Goal: Task Accomplishment & Management: Complete application form

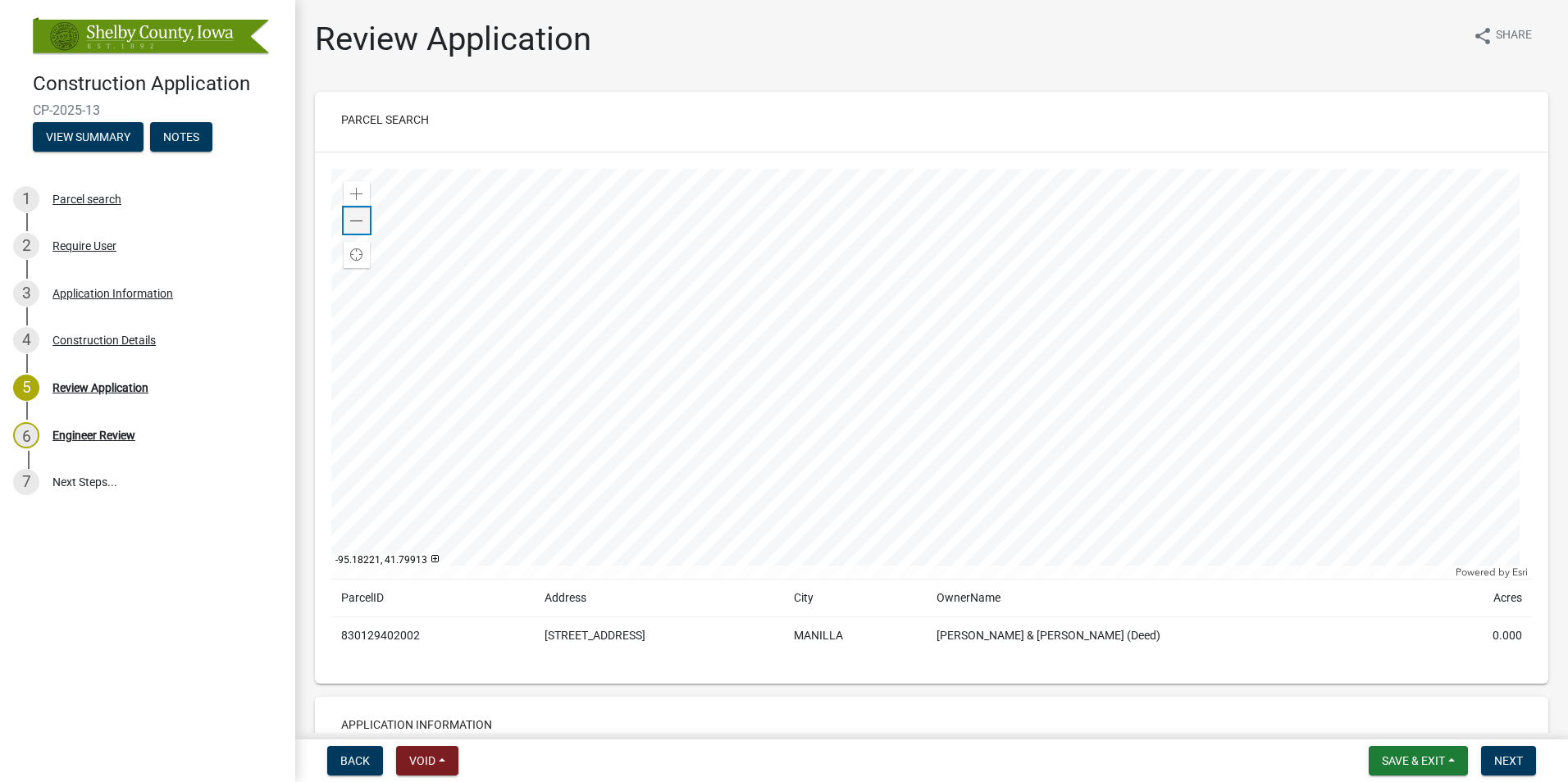
click at [351, 225] on span at bounding box center [357, 221] width 14 height 14
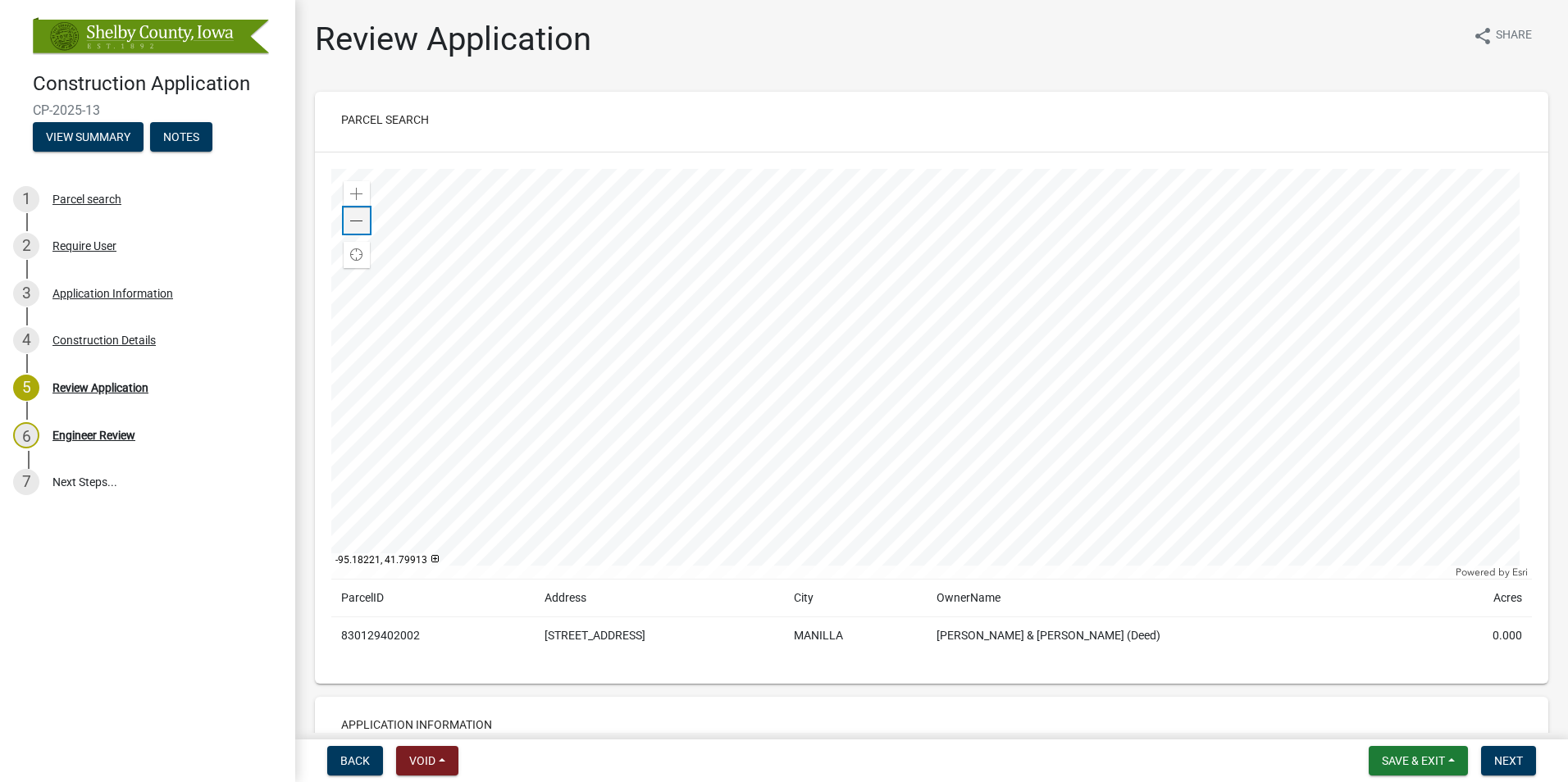
click at [351, 209] on div "Zoom out" at bounding box center [356, 220] width 26 height 26
click at [363, 190] on div "Zoom in" at bounding box center [356, 194] width 26 height 26
click at [831, 374] on div at bounding box center [931, 374] width 1201 height 410
click at [851, 338] on div at bounding box center [931, 374] width 1201 height 410
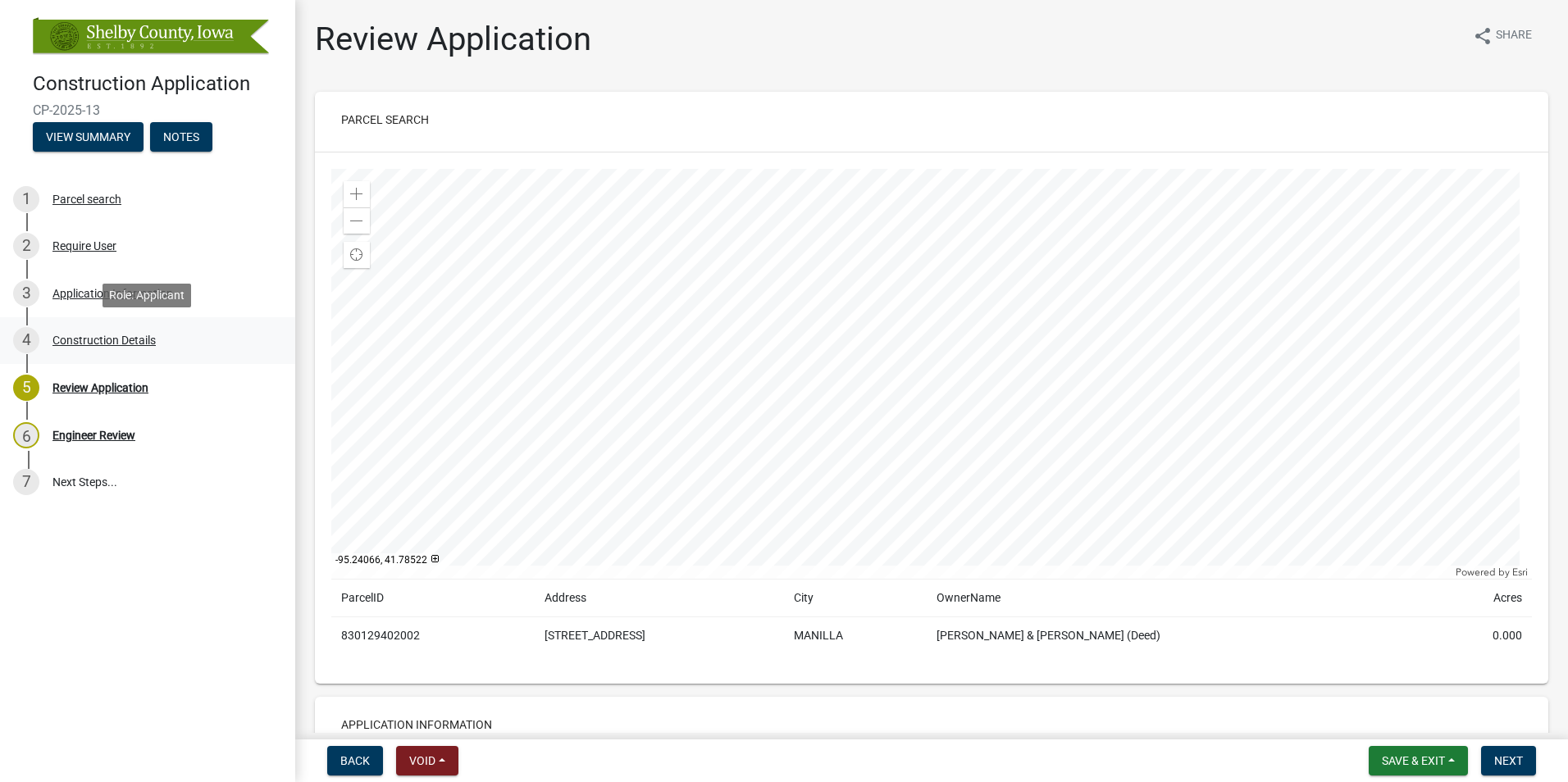
click at [104, 336] on div "Construction Details" at bounding box center [104, 340] width 103 height 12
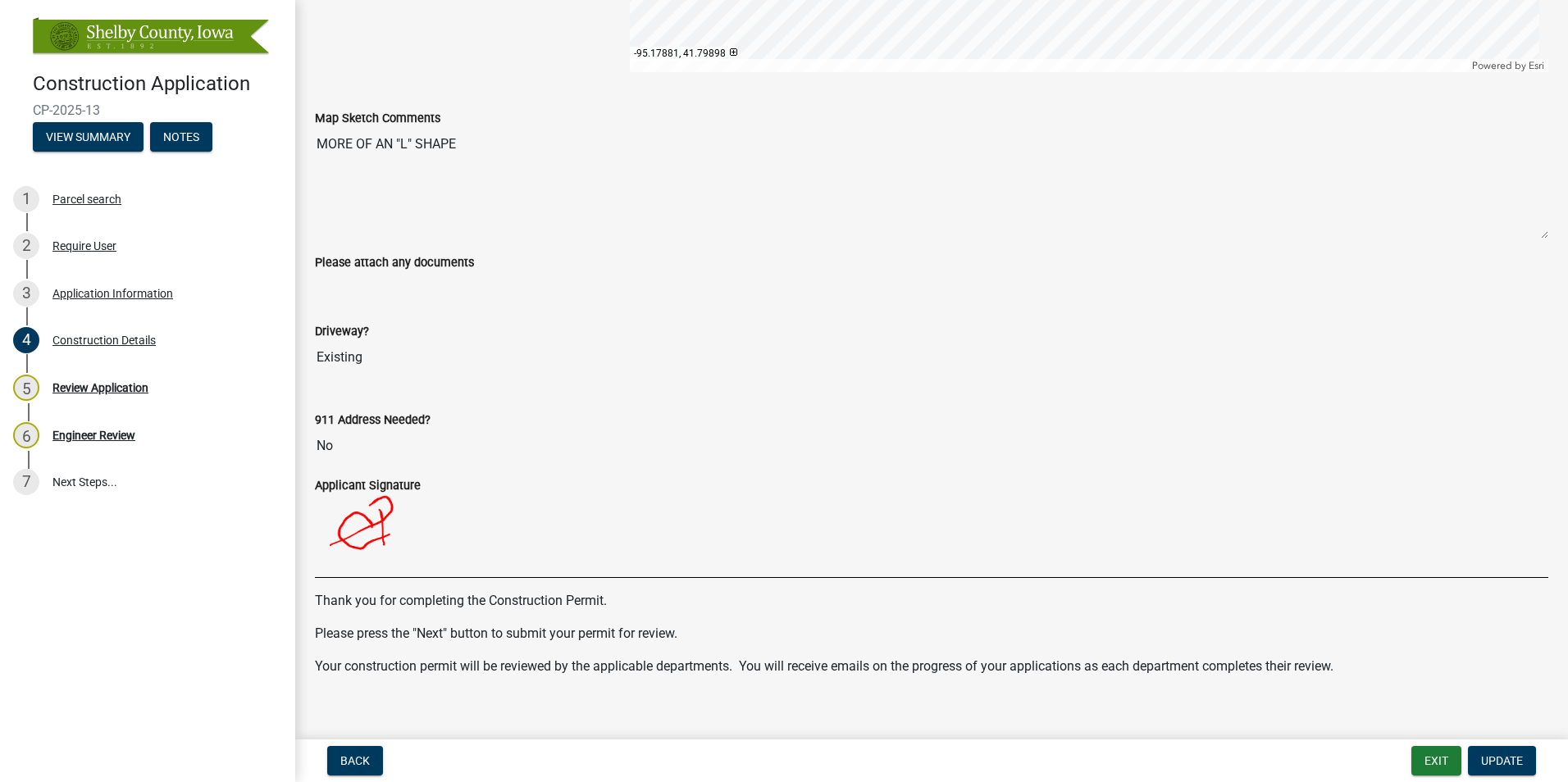
scroll to position [1345, 0]
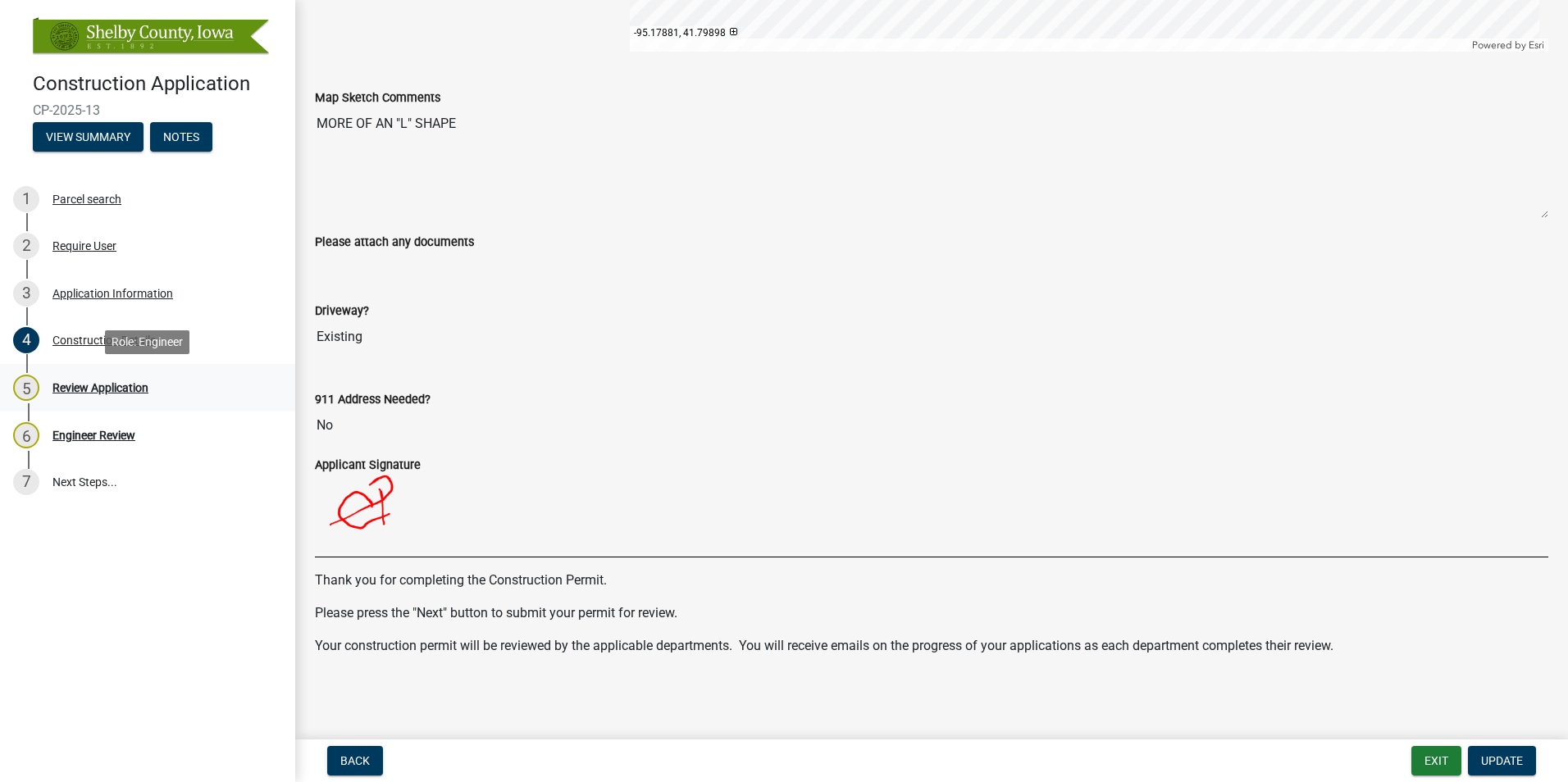
click at [119, 387] on div "Review Application" at bounding box center [100, 388] width 96 height 12
click at [112, 432] on div "Engineer Review" at bounding box center [94, 436] width 83 height 12
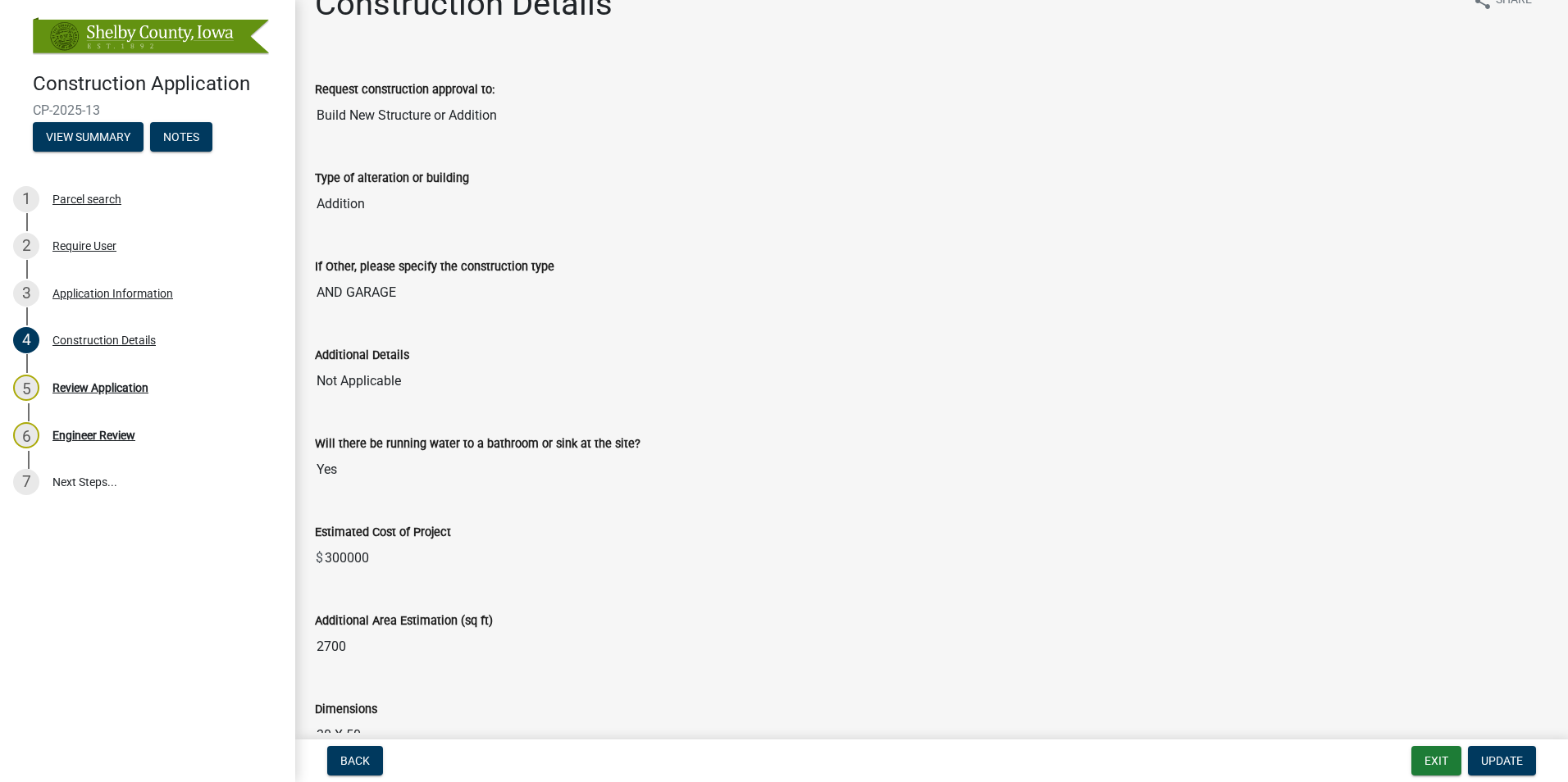
scroll to position [0, 0]
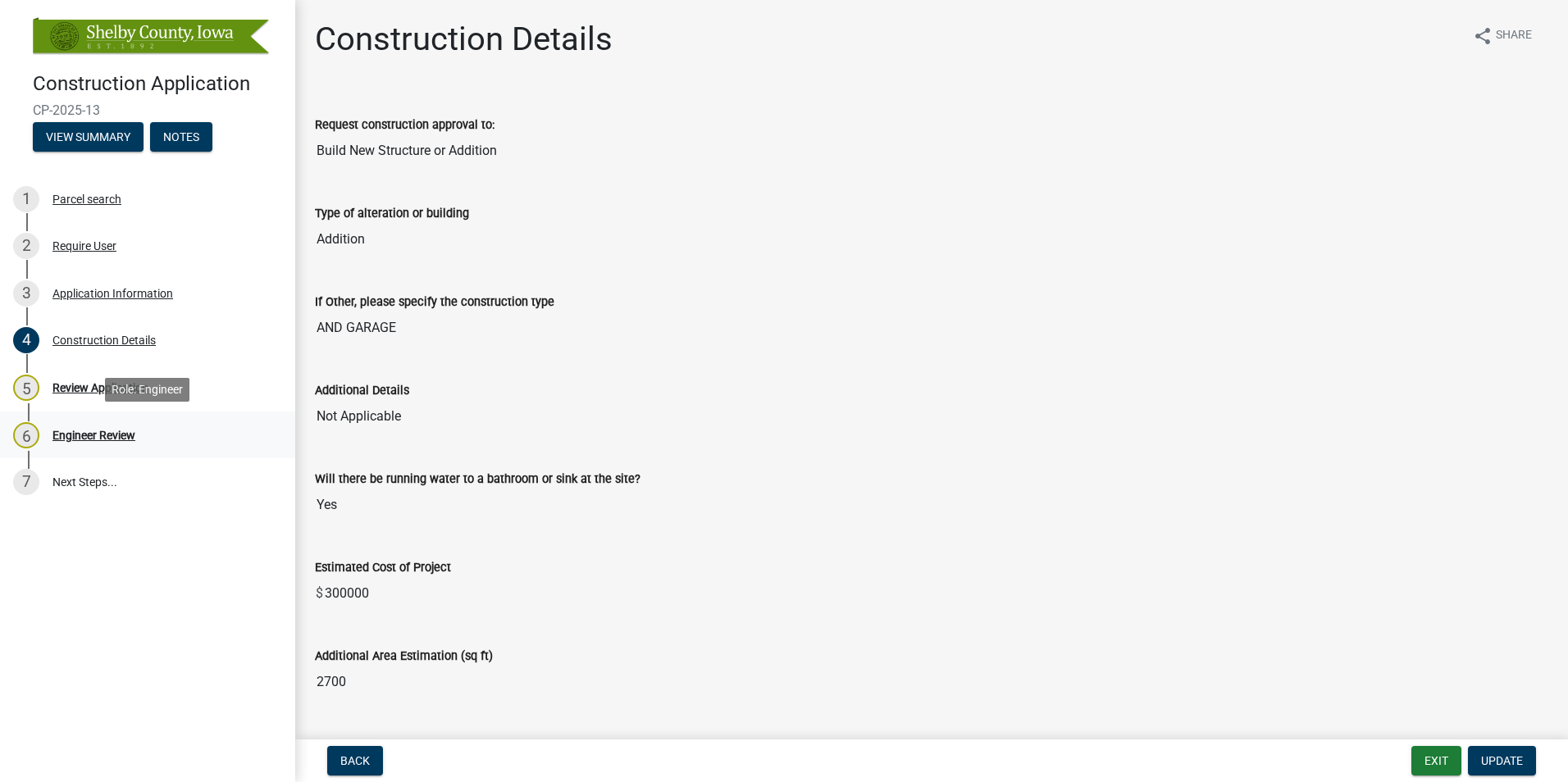
click at [120, 432] on div "Engineer Review" at bounding box center [94, 436] width 83 height 12
click at [1515, 754] on span "Update" at bounding box center [1502, 761] width 42 height 14
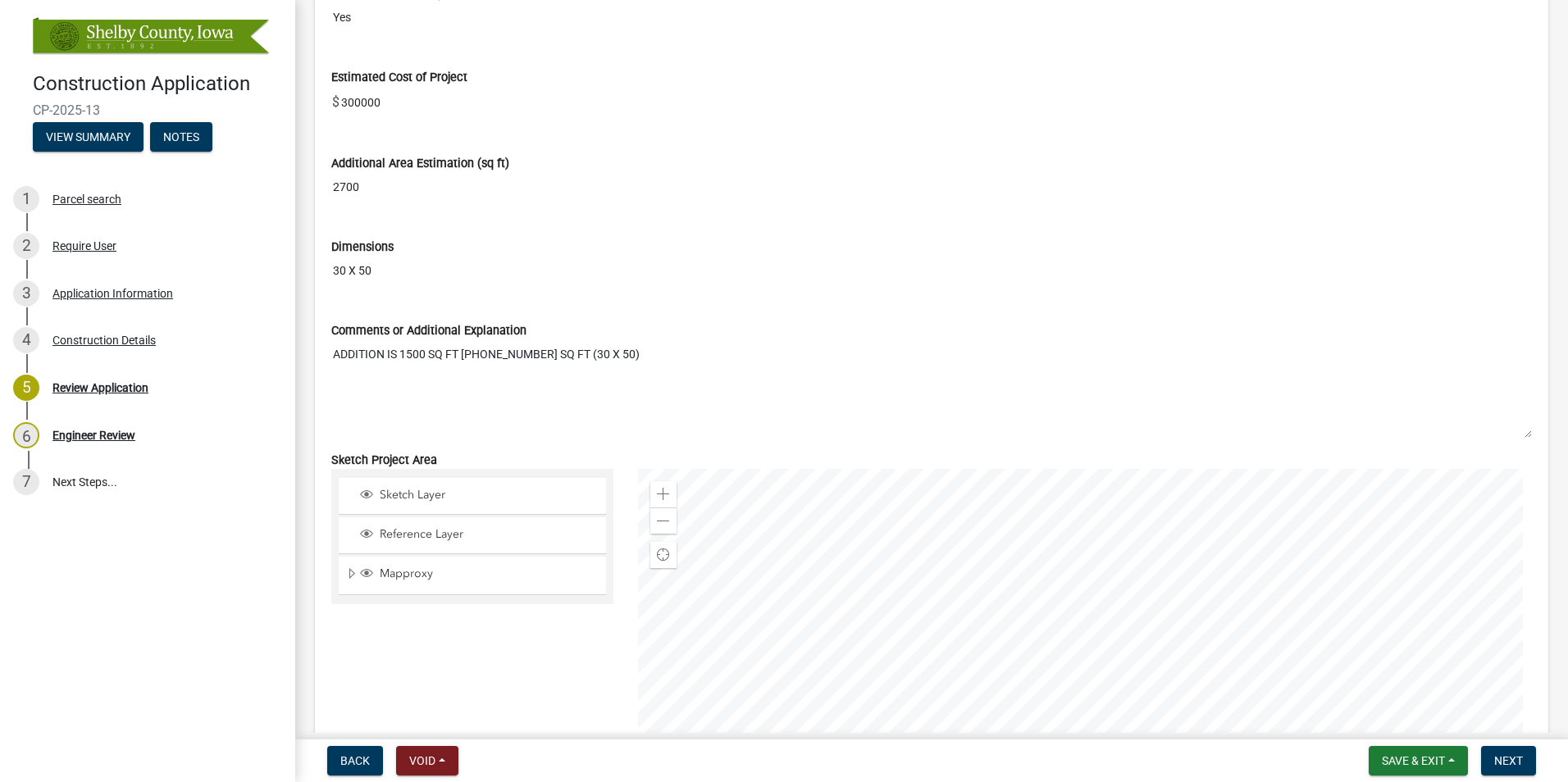
scroll to position [2132, 0]
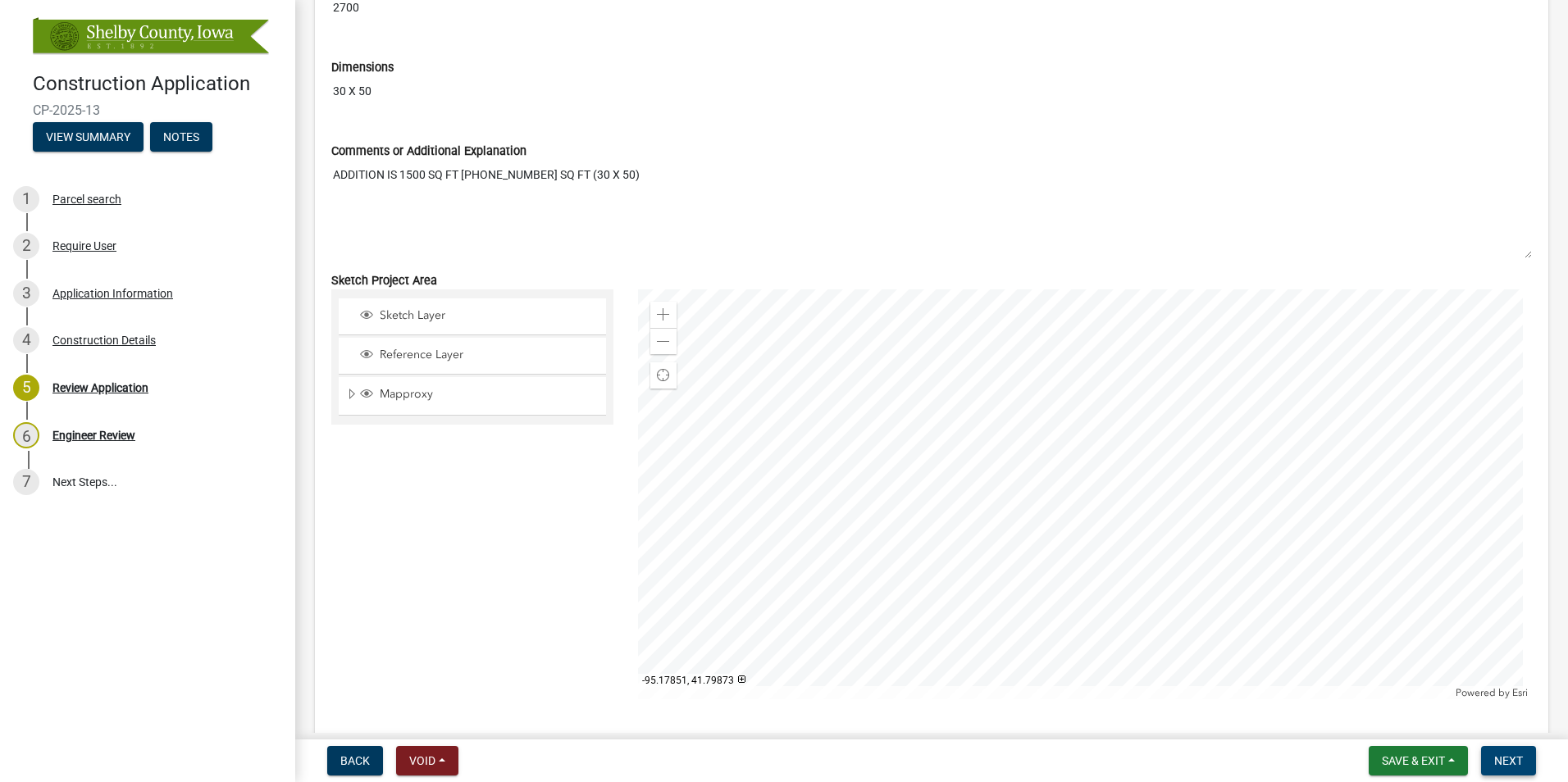
click at [1503, 763] on span "Next" at bounding box center [1508, 761] width 29 height 14
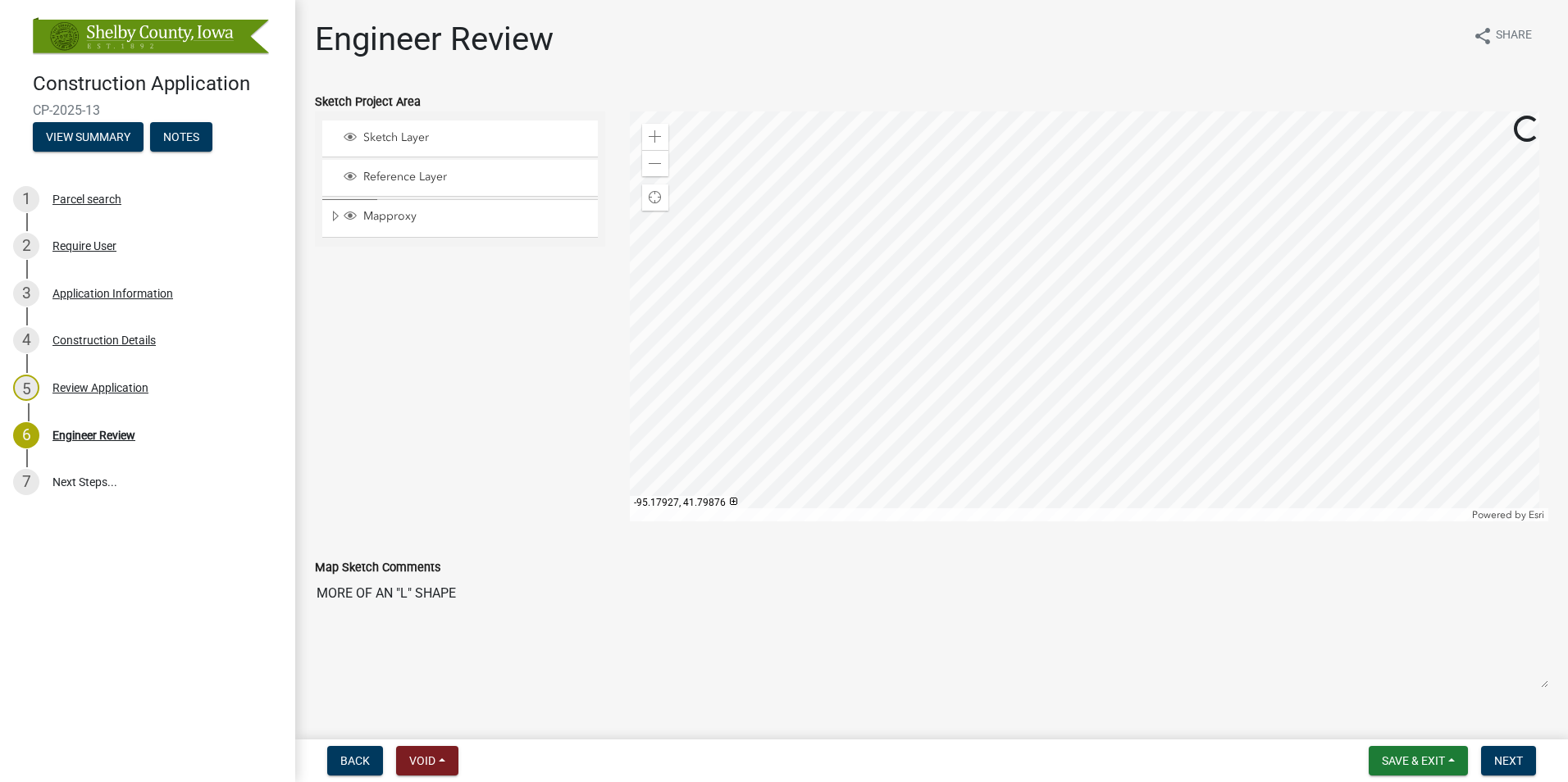
scroll to position [492, 0]
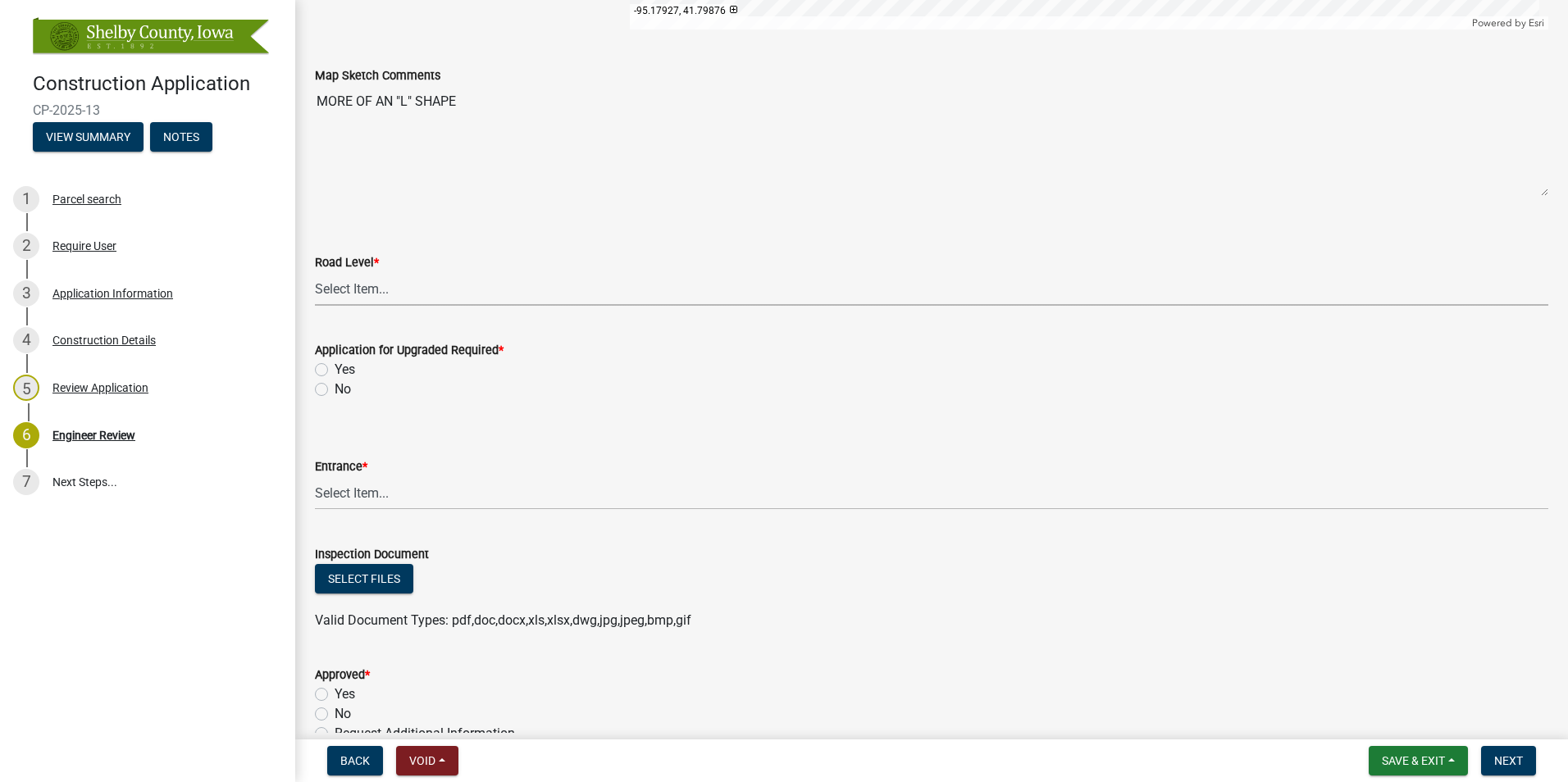
click at [378, 291] on select "Select Item... Level A (Paved or Graded) Level B (Minimum Maintenance) Level C …" at bounding box center [931, 289] width 1233 height 34
click at [315, 272] on select "Select Item... Level A (Paved or Graded) Level B (Minimum Maintenance) Level C …" at bounding box center [931, 289] width 1233 height 34
select select "5e3cc8b5-abe9-41ba-abca-a5501af18317"
click at [334, 391] on label "No" at bounding box center [342, 389] width 16 height 19
click at [334, 390] on input "No" at bounding box center [339, 385] width 11 height 11
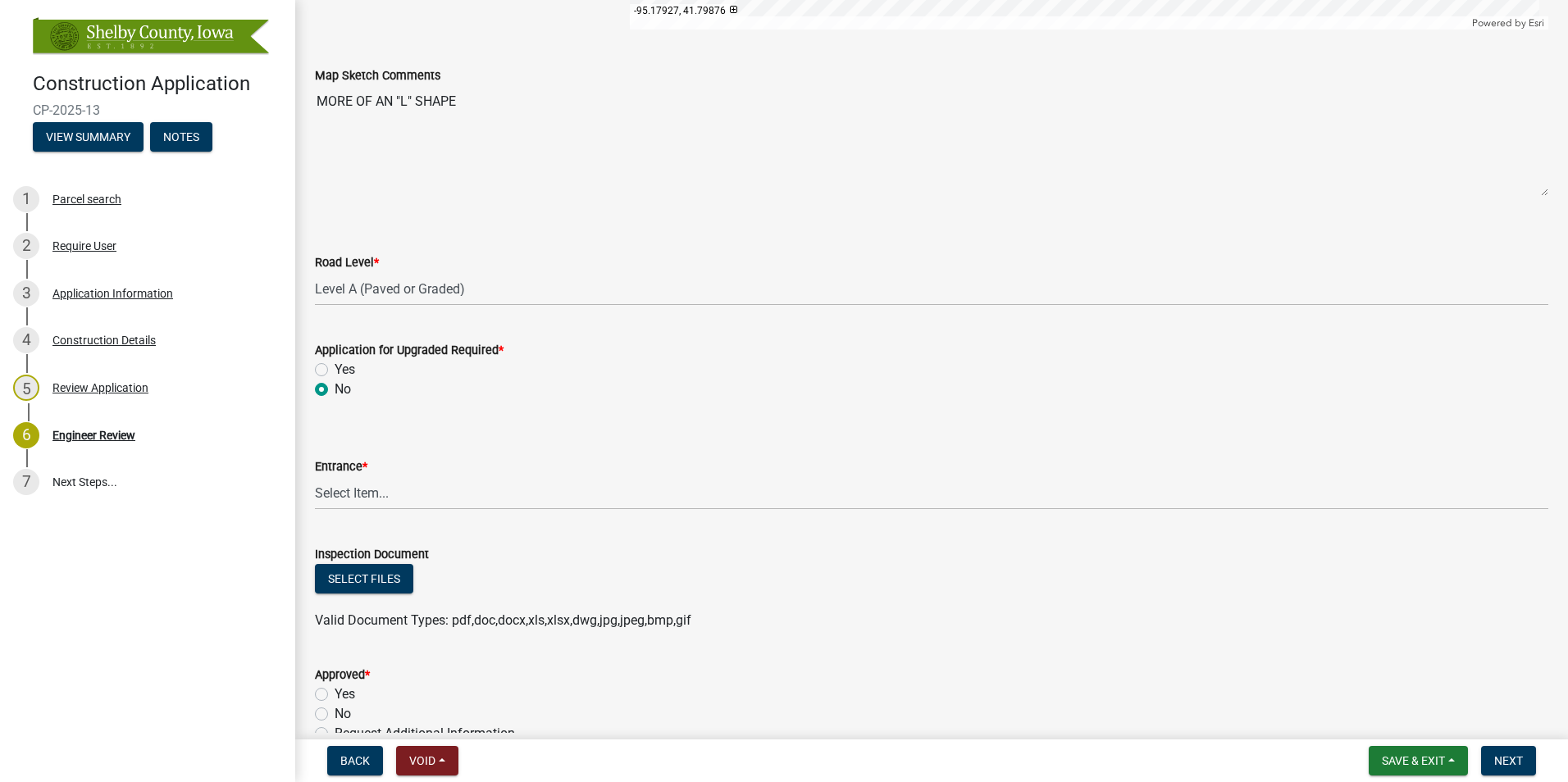
radio input "true"
click at [339, 502] on select "Select Item... Existing Existing but needs altered Proposed None Other Not Appl…" at bounding box center [931, 493] width 1233 height 34
click at [315, 476] on select "Select Item... Existing Existing but needs altered Proposed None Other Not Appl…" at bounding box center [931, 493] width 1233 height 34
select select "ef9600bc-dd22-44ae-a84b-9098db2bf2b1"
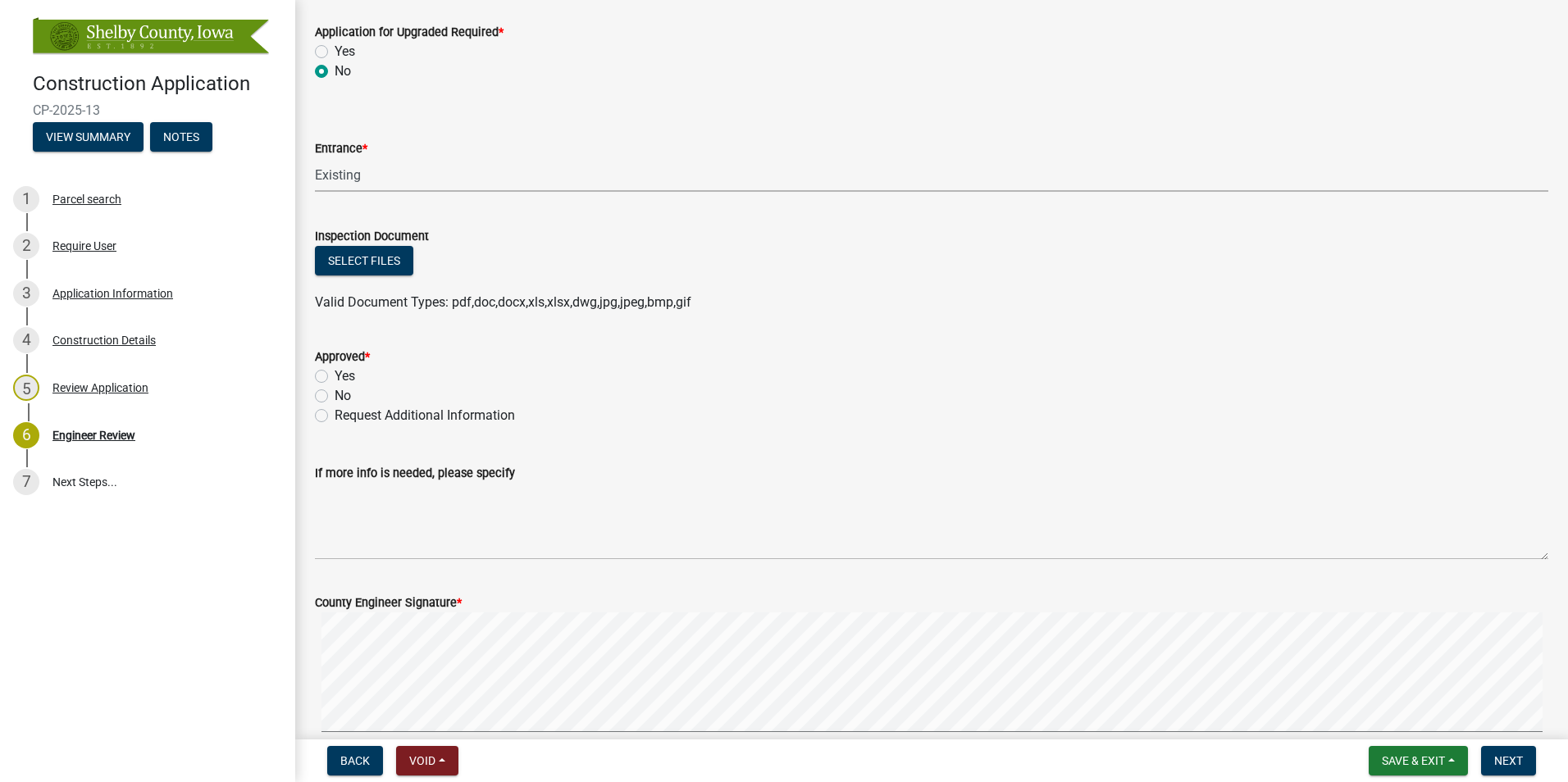
scroll to position [820, 0]
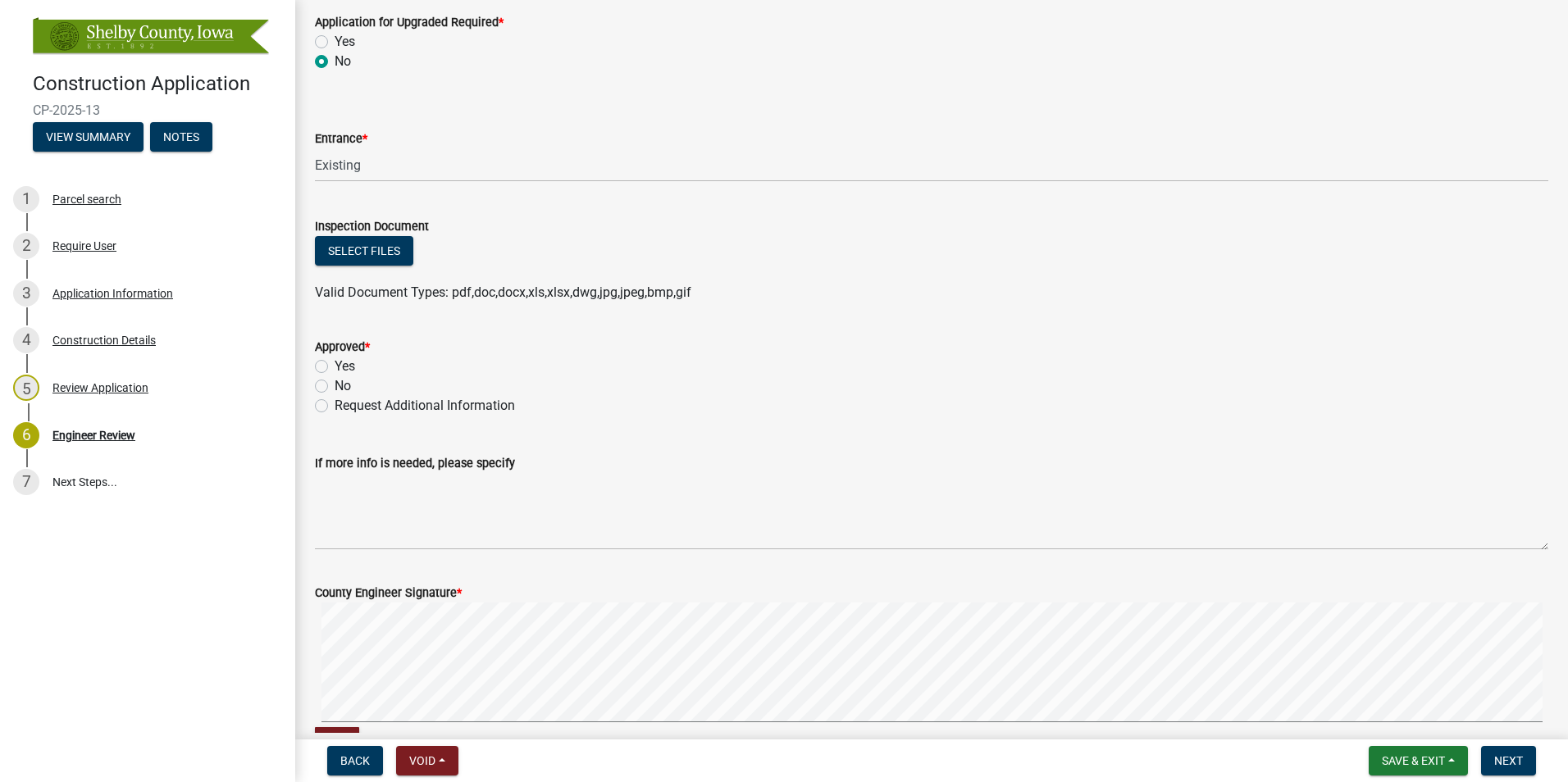
click at [340, 367] on label "Yes" at bounding box center [345, 366] width 20 height 19
click at [340, 367] on input "Yes" at bounding box center [339, 361] width 11 height 11
radio input "true"
click at [527, 570] on form "County Engineer Signature * Clear" at bounding box center [931, 660] width 1233 height 195
click at [475, 589] on form "County Engineer Signature * Clear" at bounding box center [931, 660] width 1233 height 195
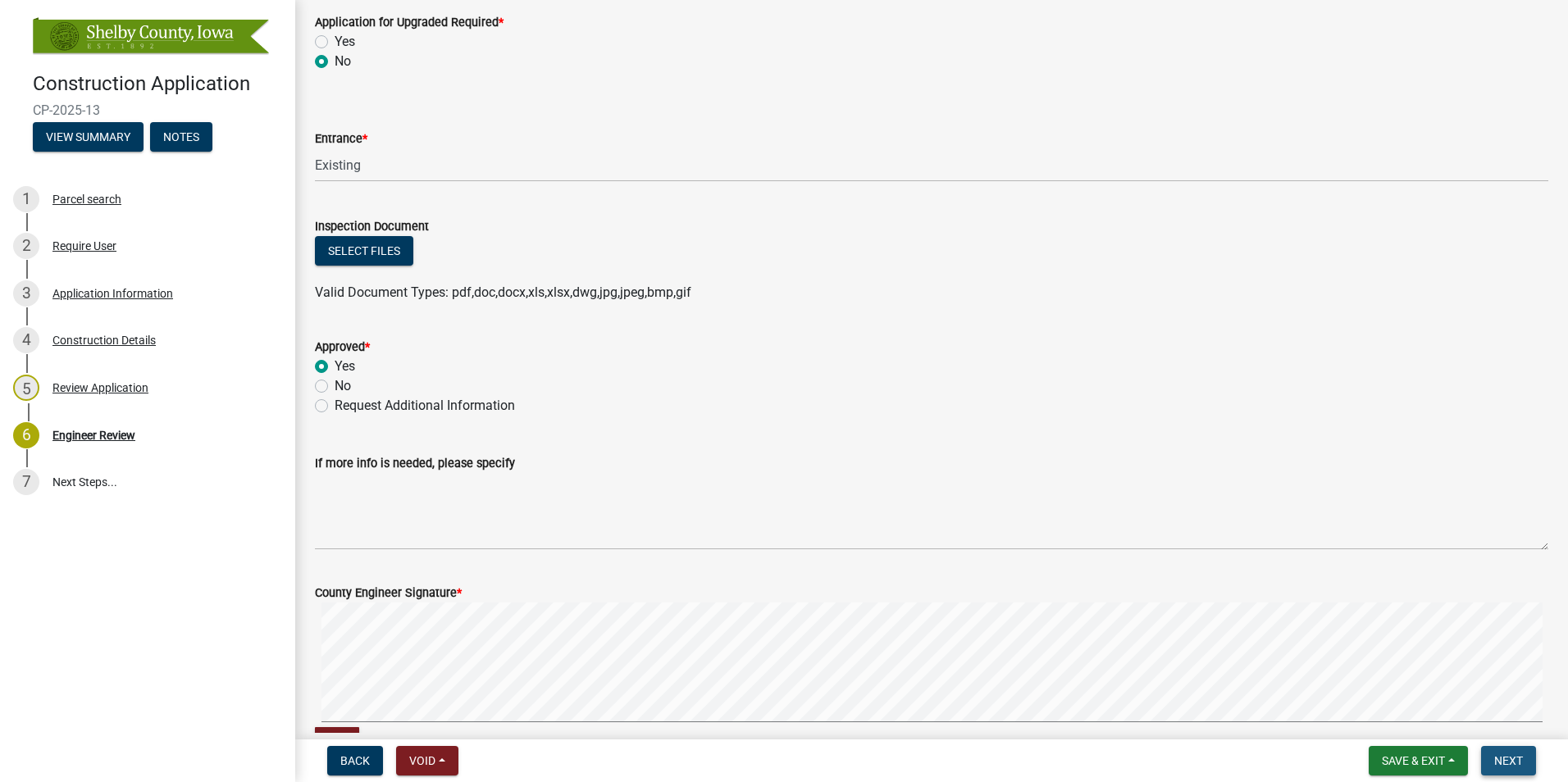
click at [1521, 763] on span "Next" at bounding box center [1508, 761] width 29 height 14
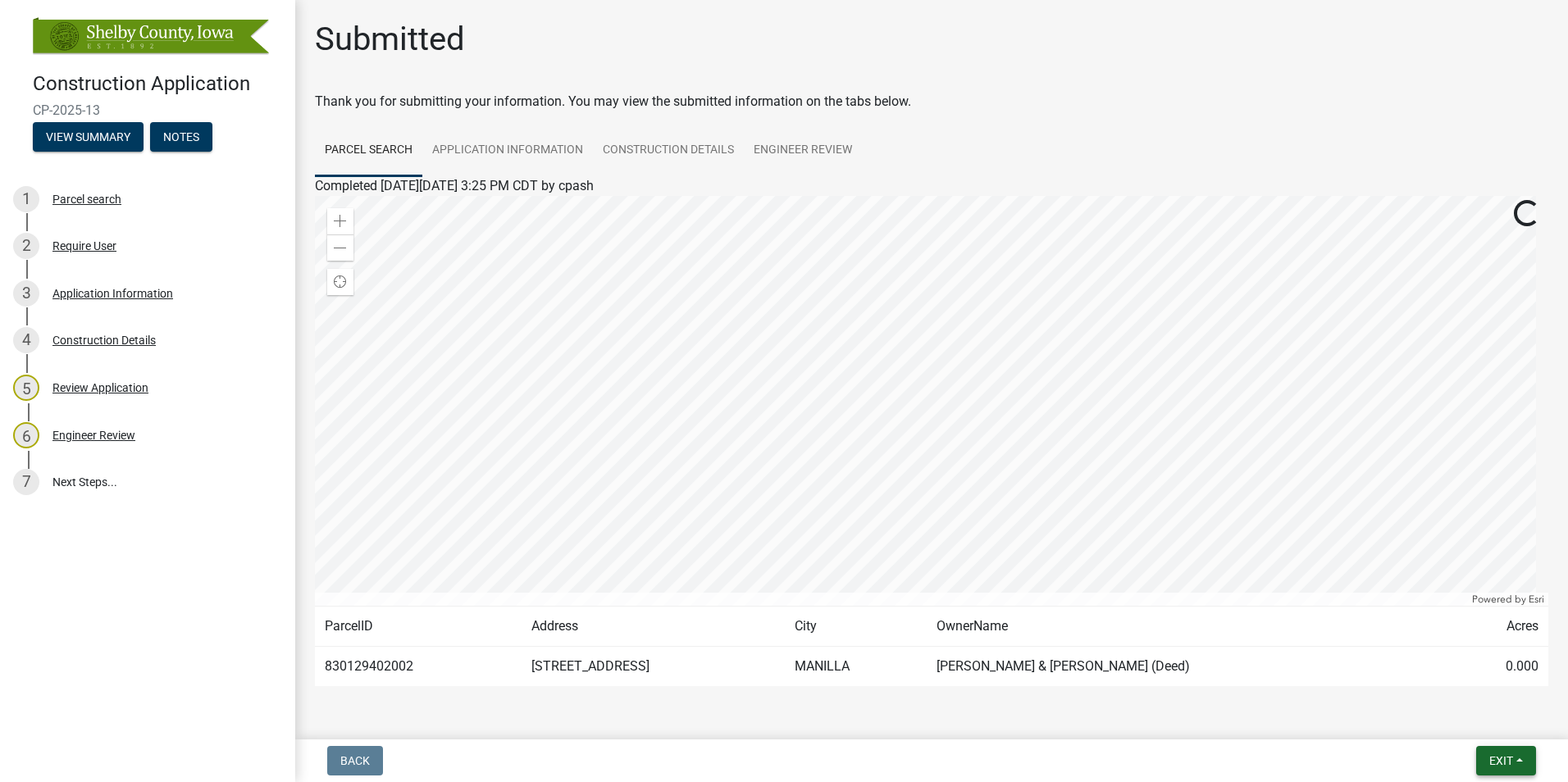
click at [1522, 763] on button "Exit" at bounding box center [1506, 761] width 60 height 30
click at [1468, 721] on button "Save & Exit" at bounding box center [1469, 718] width 131 height 40
